Goal: Information Seeking & Learning: Learn about a topic

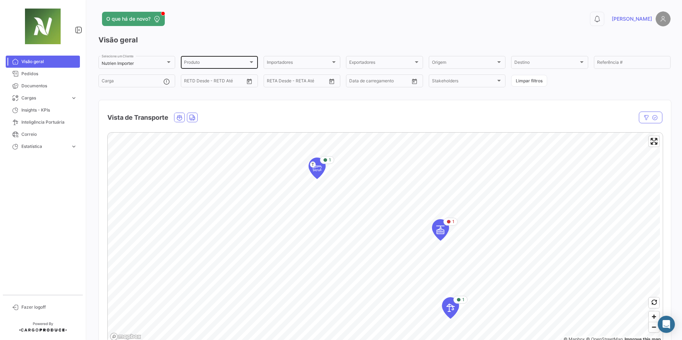
click at [206, 62] on div "Produto" at bounding box center [216, 63] width 64 height 5
click at [201, 86] on span "Químicos" at bounding box center [234, 89] width 100 height 13
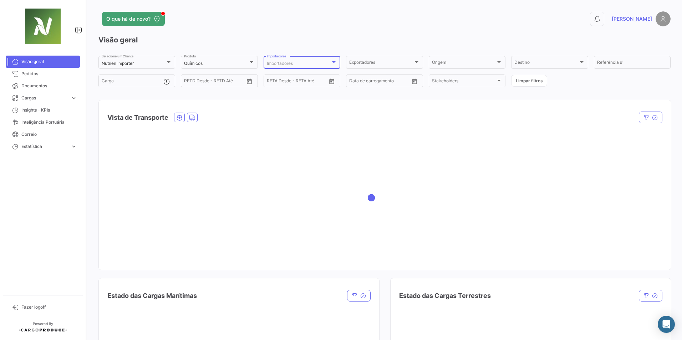
click at [296, 65] on div "Importadores" at bounding box center [299, 63] width 64 height 5
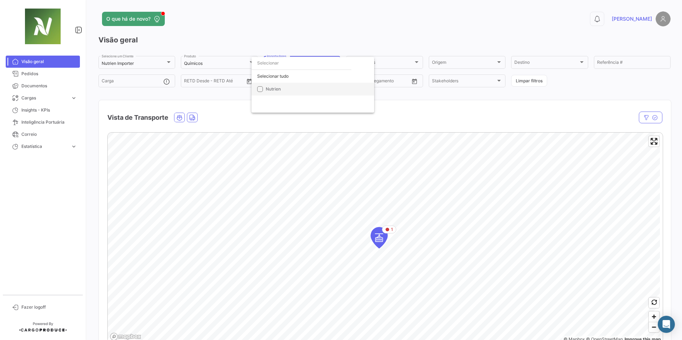
click at [273, 87] on span "Nutrien" at bounding box center [273, 88] width 15 height 5
click at [339, 31] on div at bounding box center [341, 170] width 682 height 340
click at [131, 62] on mat-select-trigger "Nutrien Importer" at bounding box center [118, 63] width 32 height 5
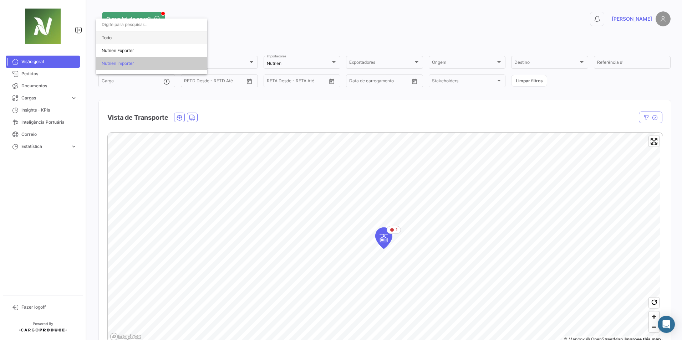
click at [130, 41] on span "Todo" at bounding box center [152, 37] width 100 height 13
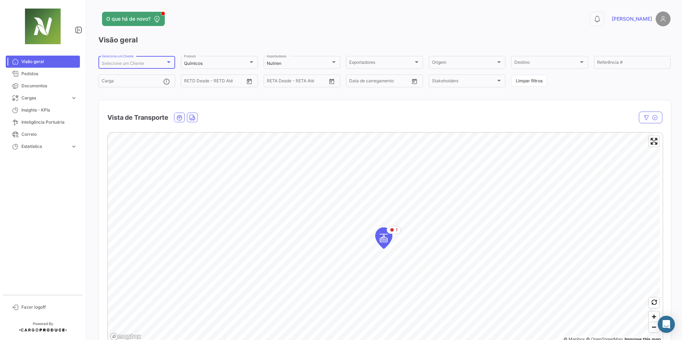
click at [147, 66] on div "Selecione um Cliente" at bounding box center [134, 63] width 64 height 5
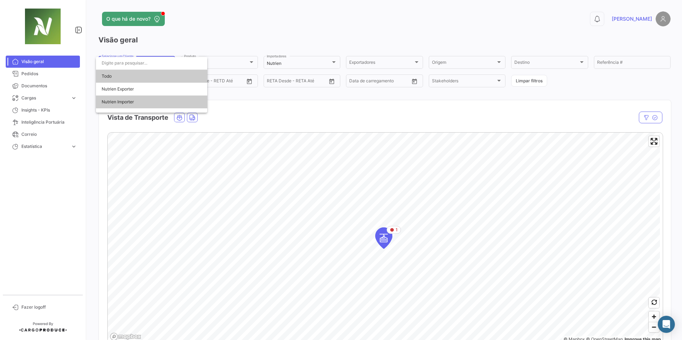
click at [140, 101] on span "Nutrien Importer" at bounding box center [152, 102] width 100 height 13
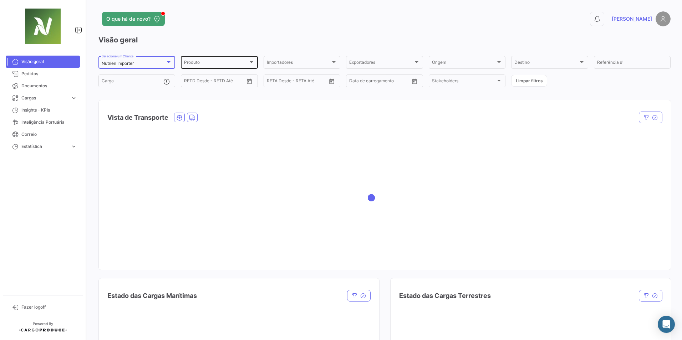
click at [231, 66] on div "Produto" at bounding box center [216, 63] width 64 height 5
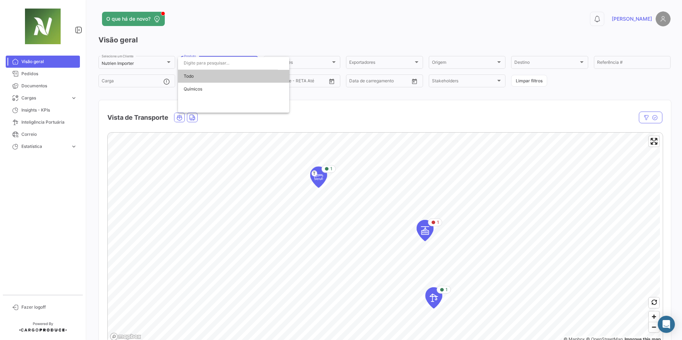
click at [239, 11] on div at bounding box center [341, 170] width 682 height 340
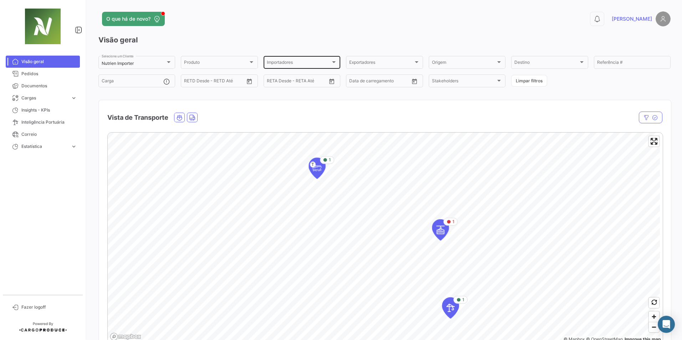
click at [288, 62] on span "Importadores" at bounding box center [299, 63] width 64 height 5
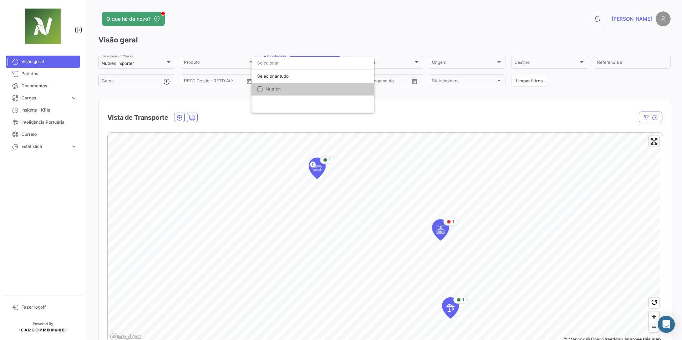
click at [340, 2] on div at bounding box center [341, 170] width 682 height 340
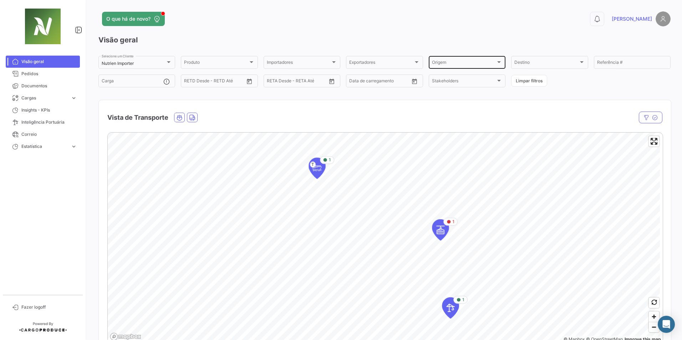
click at [466, 65] on div "Origem" at bounding box center [464, 63] width 64 height 5
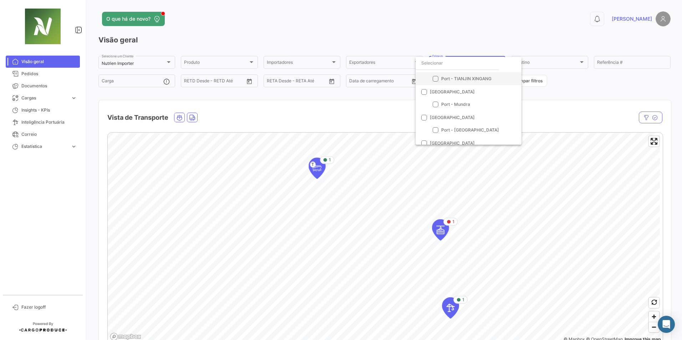
scroll to position [41, 0]
click at [453, 136] on span "Port - [GEOGRAPHIC_DATA]" at bounding box center [470, 138] width 58 height 5
checkbox input "true"
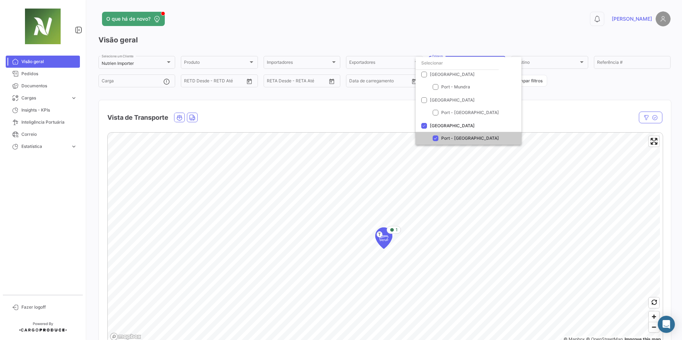
click at [517, 22] on div at bounding box center [341, 170] width 682 height 340
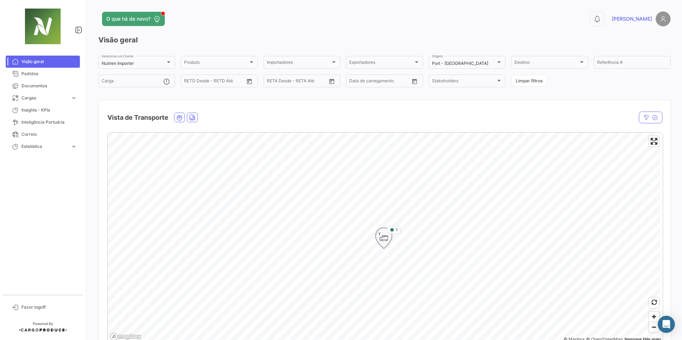
click at [387, 236] on icon "Map marker" at bounding box center [384, 238] width 10 height 15
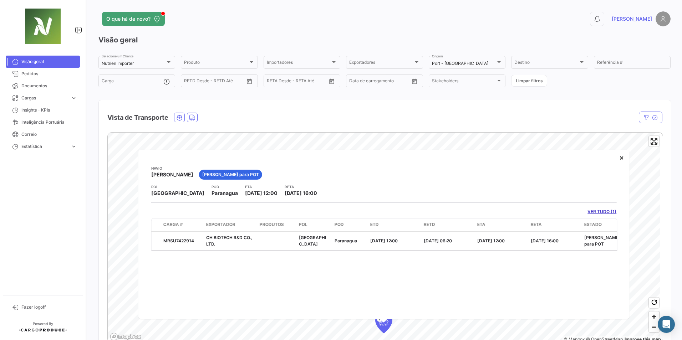
click at [605, 108] on div "Vista de Transporte" at bounding box center [385, 113] width 572 height 26
click at [177, 118] on span "Ocean" at bounding box center [179, 117] width 10 height 9
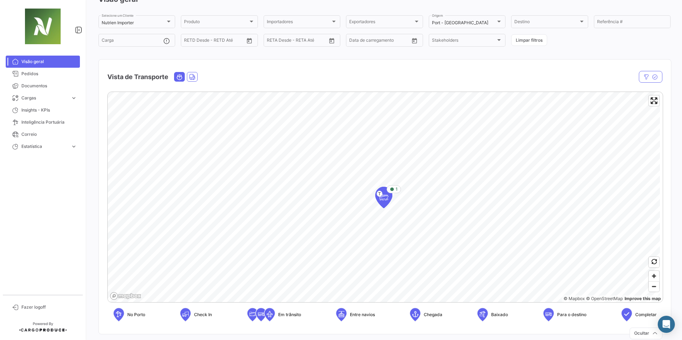
scroll to position [0, 0]
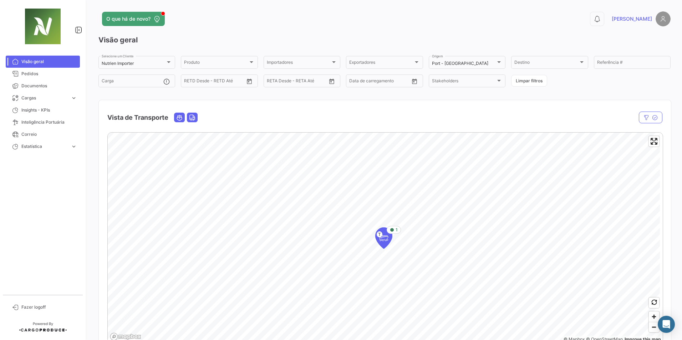
click at [195, 116] on icon "Land" at bounding box center [192, 117] width 6 height 6
